Goal: Find specific page/section: Find specific page/section

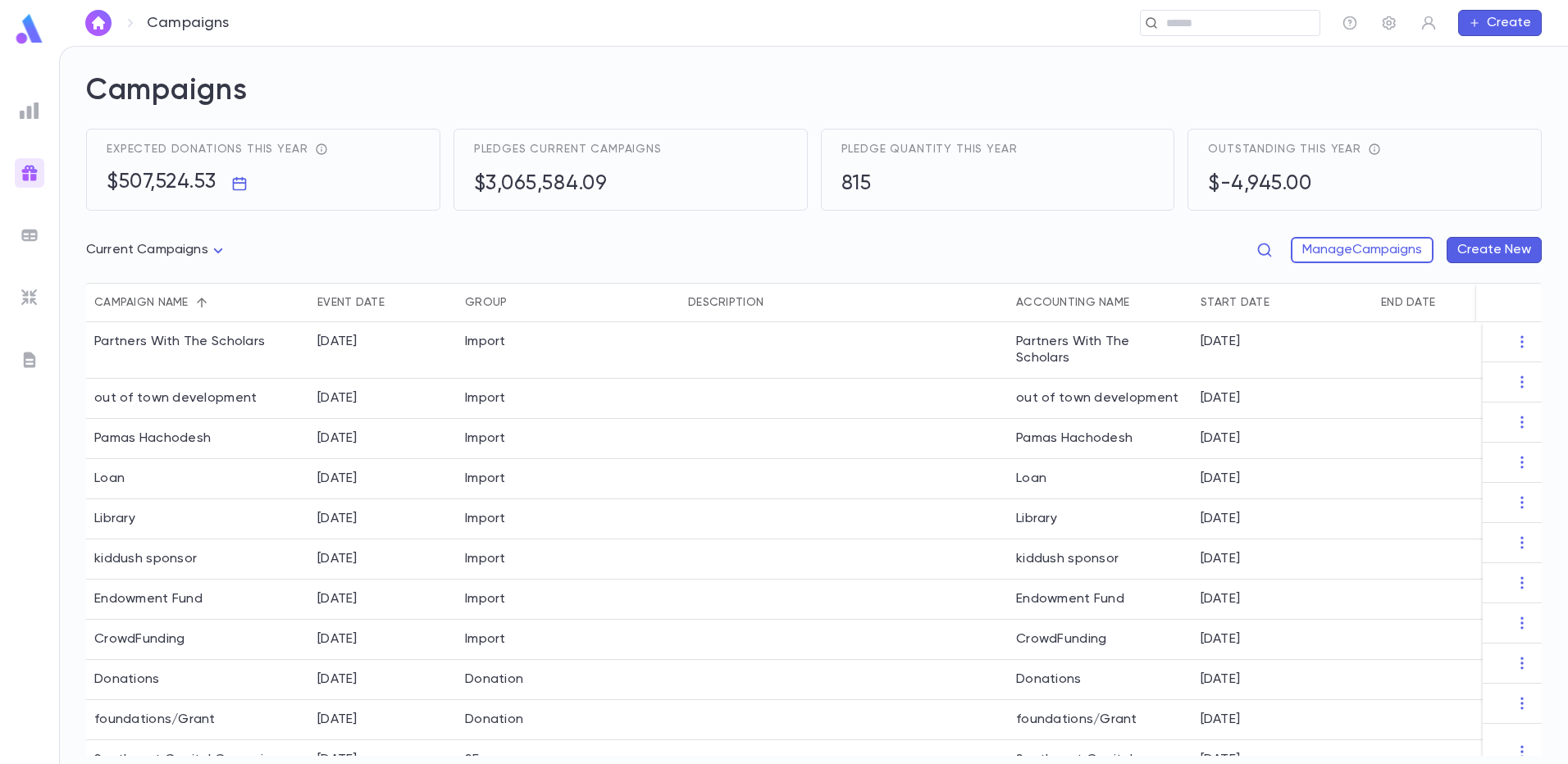
scroll to position [31, 0]
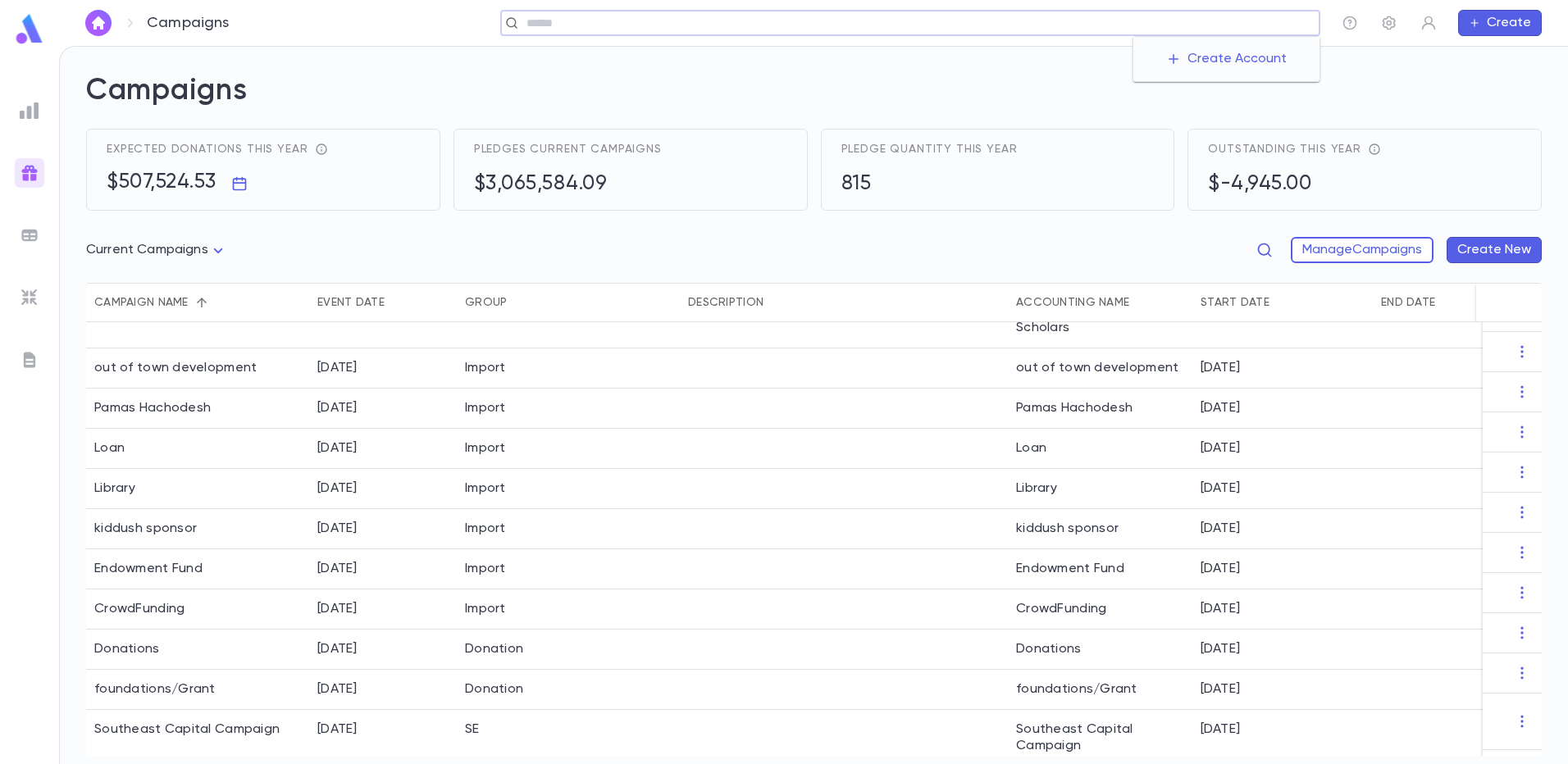
click at [1213, 31] on input "text" at bounding box center [917, 23] width 791 height 16
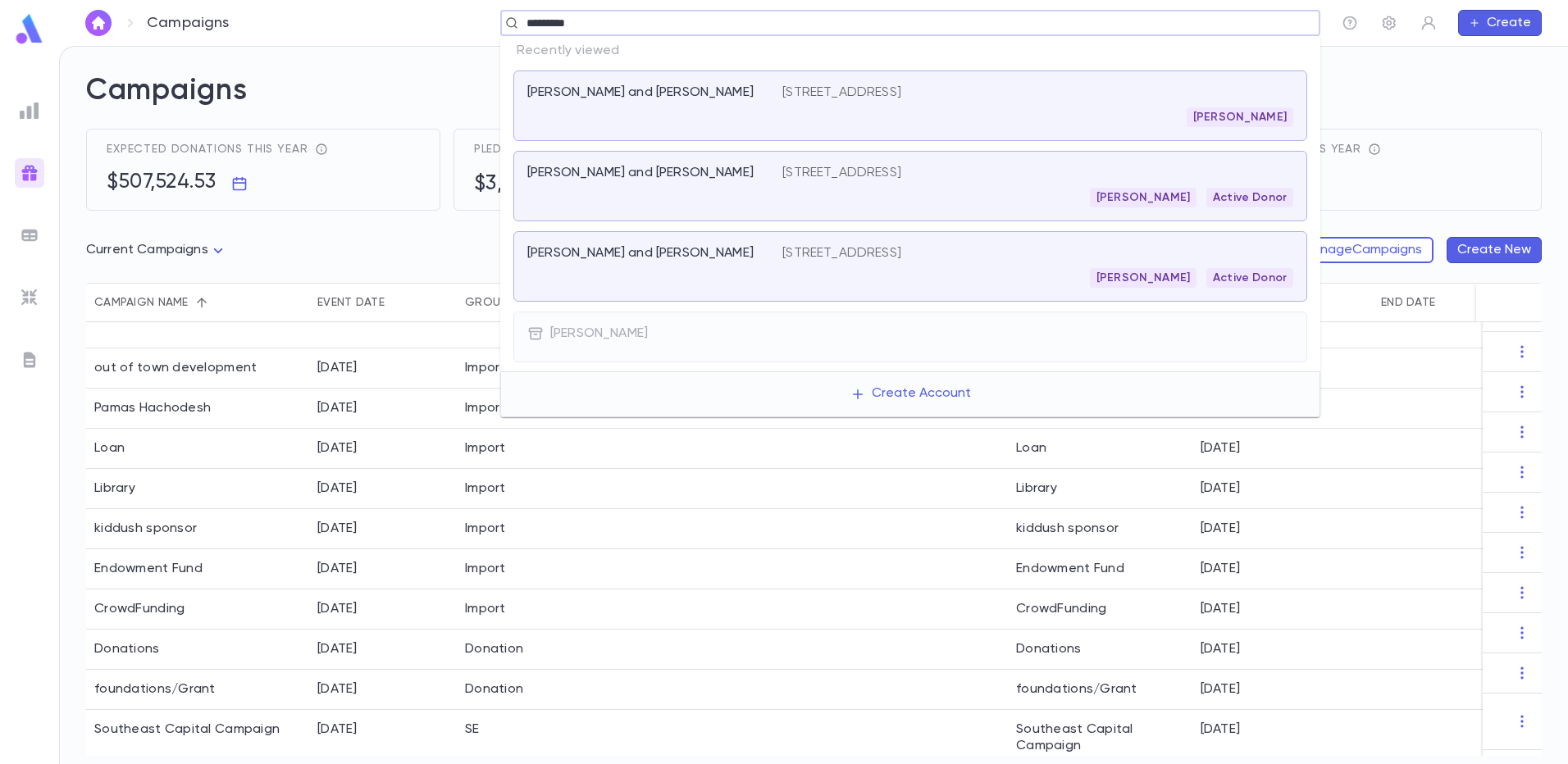
type input "**********"
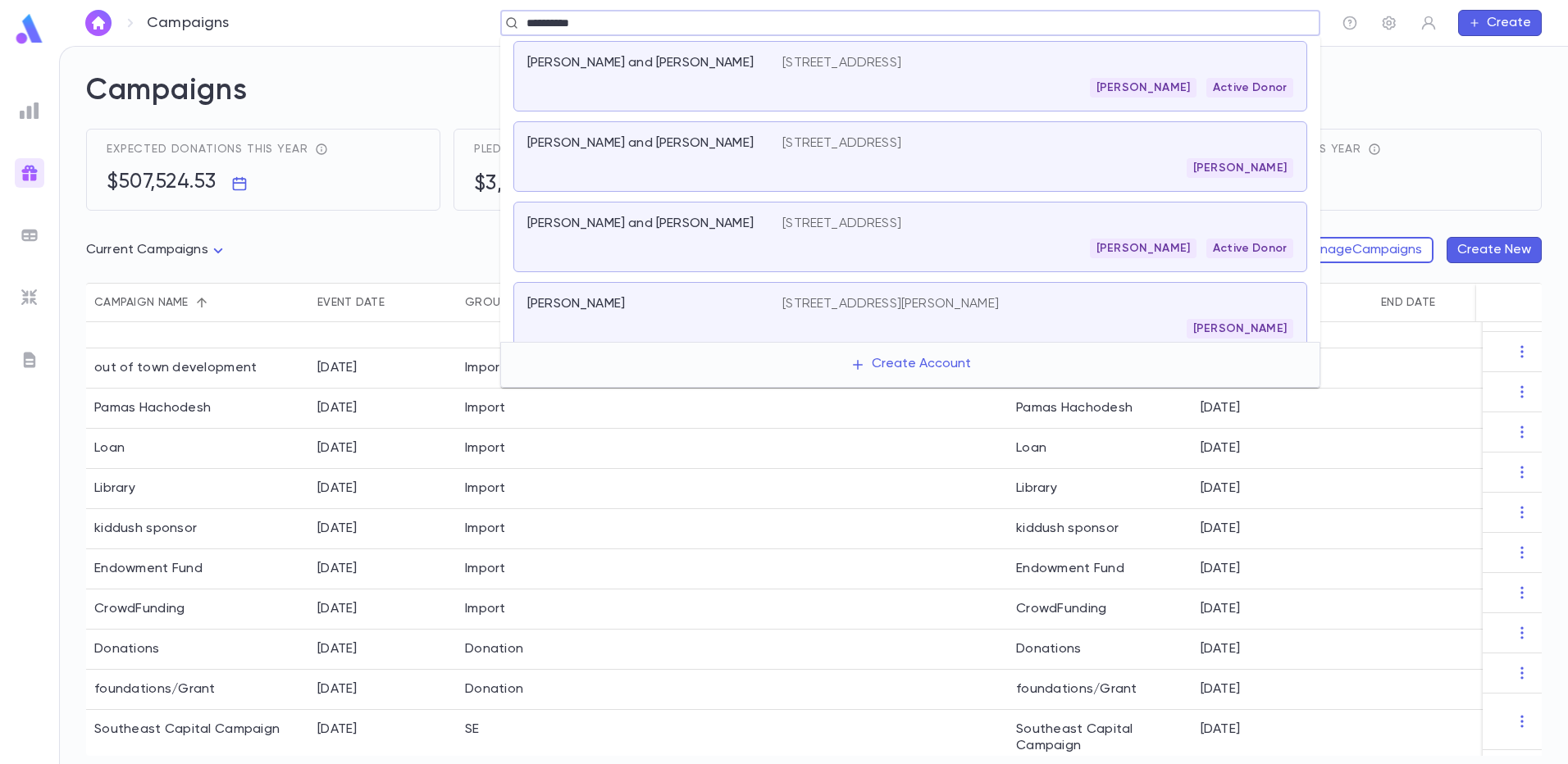
click at [1117, 73] on div "[STREET_ADDRESS] [PERSON_NAME] Active Donor" at bounding box center [1038, 76] width 511 height 43
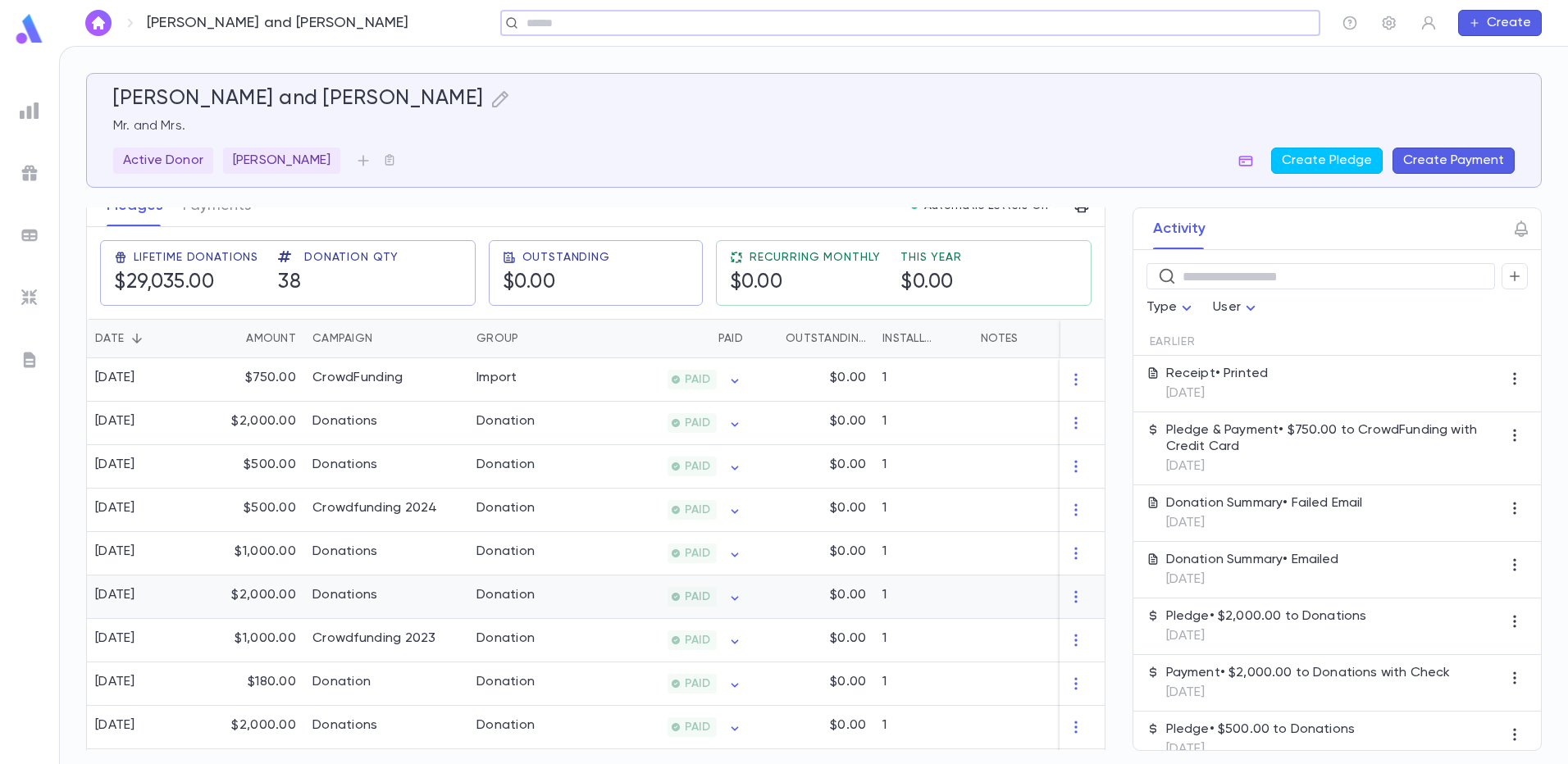
scroll to position [328, 0]
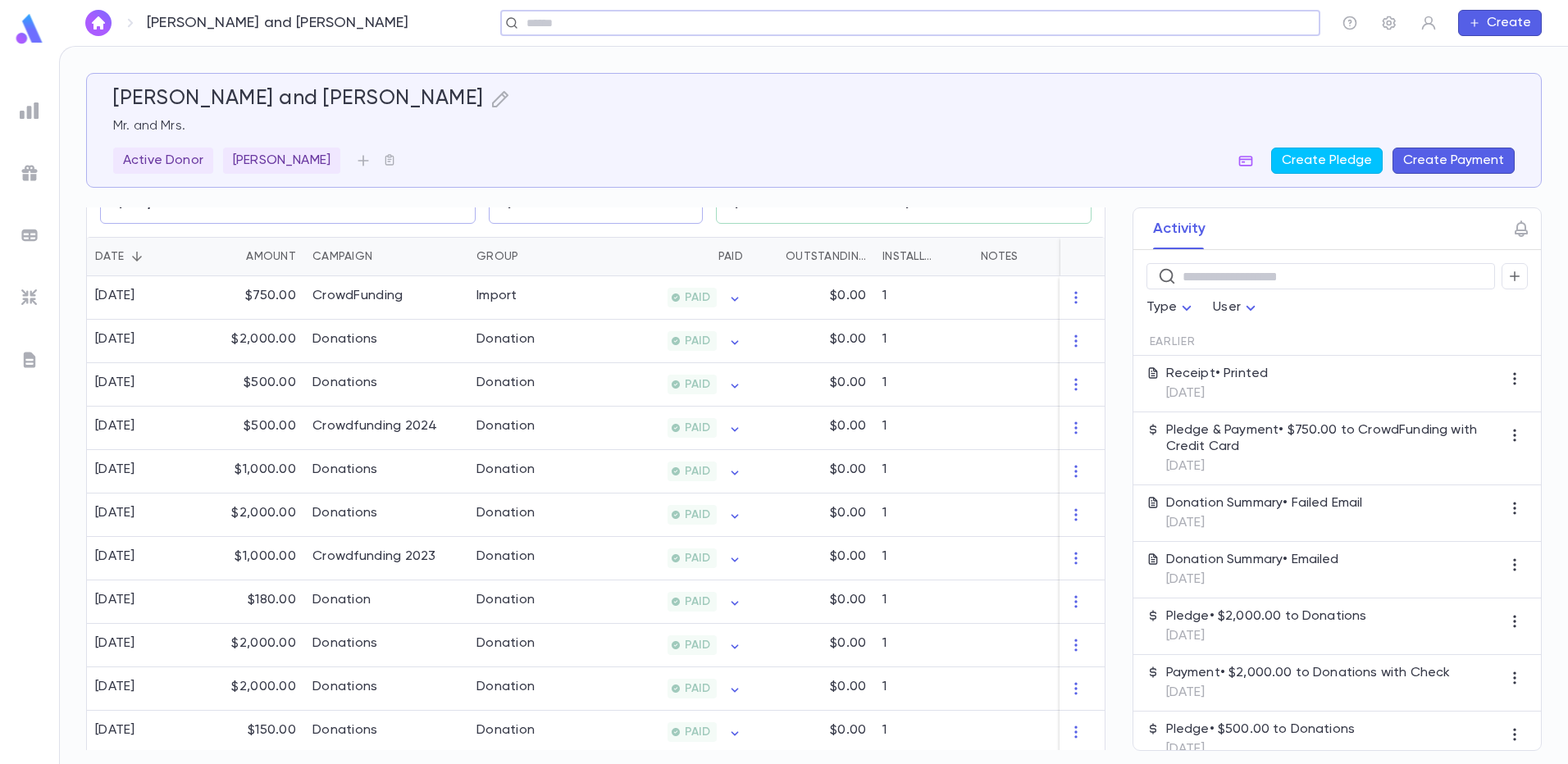
click at [22, 107] on img at bounding box center [30, 111] width 20 height 20
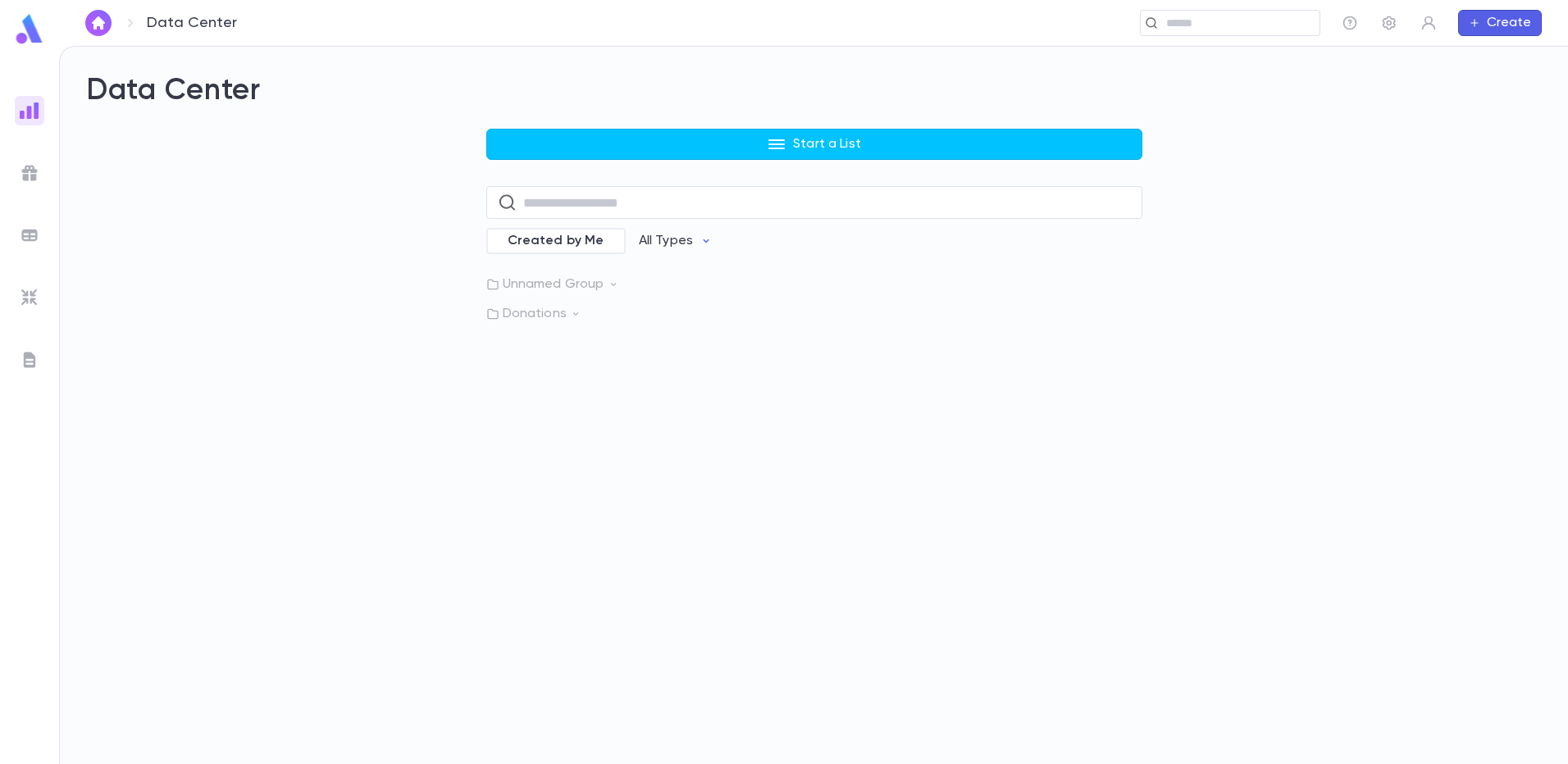
click at [12, 172] on ul at bounding box center [29, 427] width 59 height 675
click at [30, 170] on img at bounding box center [30, 173] width 20 height 20
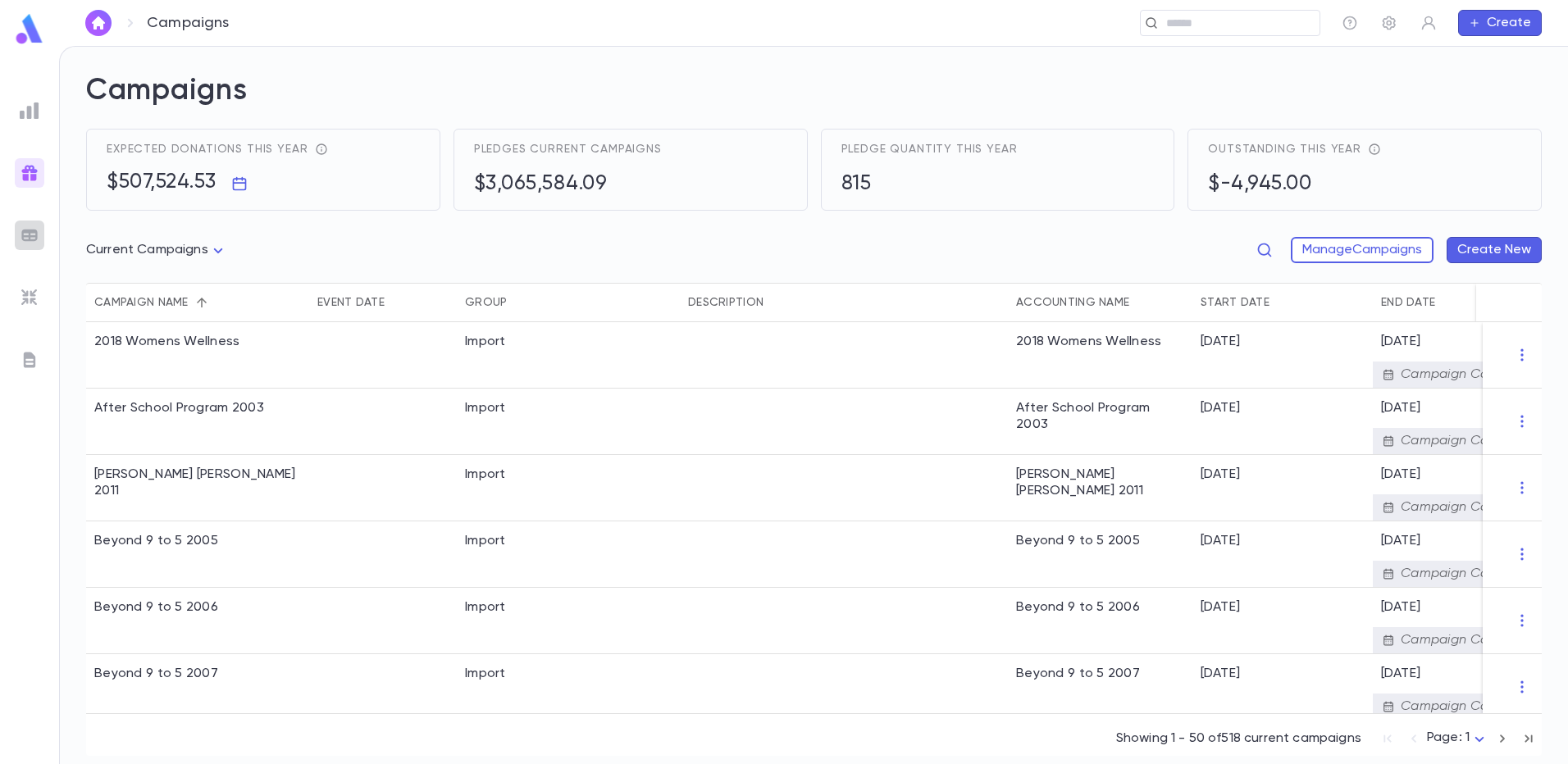
click at [28, 232] on img at bounding box center [30, 236] width 20 height 20
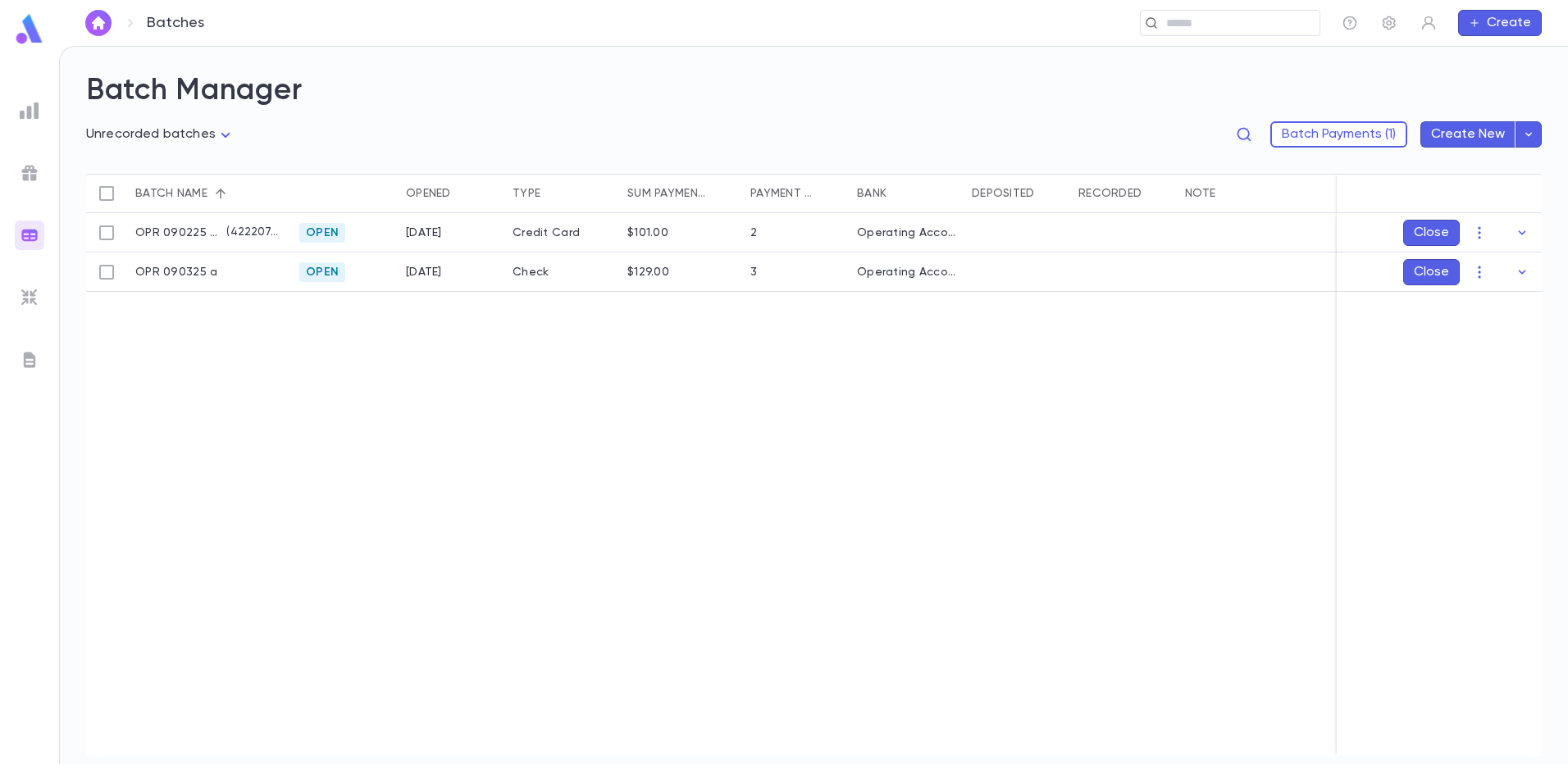
click at [25, 163] on img at bounding box center [30, 173] width 20 height 20
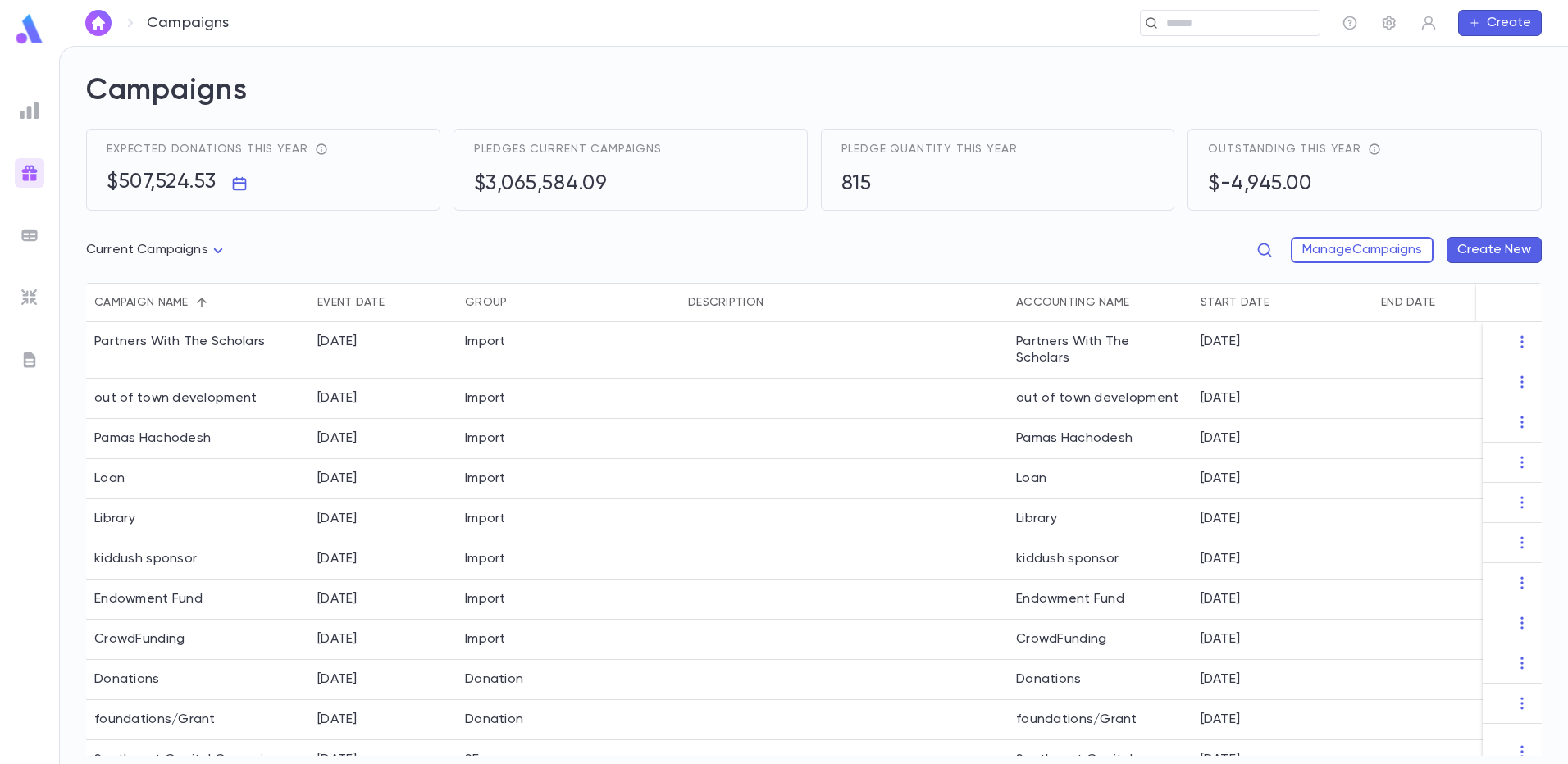
click at [1331, 184] on div "$-4,945.00" at bounding box center [1294, 184] width 173 height 25
click at [1294, 184] on h5 "$-4,945.00" at bounding box center [1260, 184] width 103 height 25
